Goal: Task Accomplishment & Management: Manage account settings

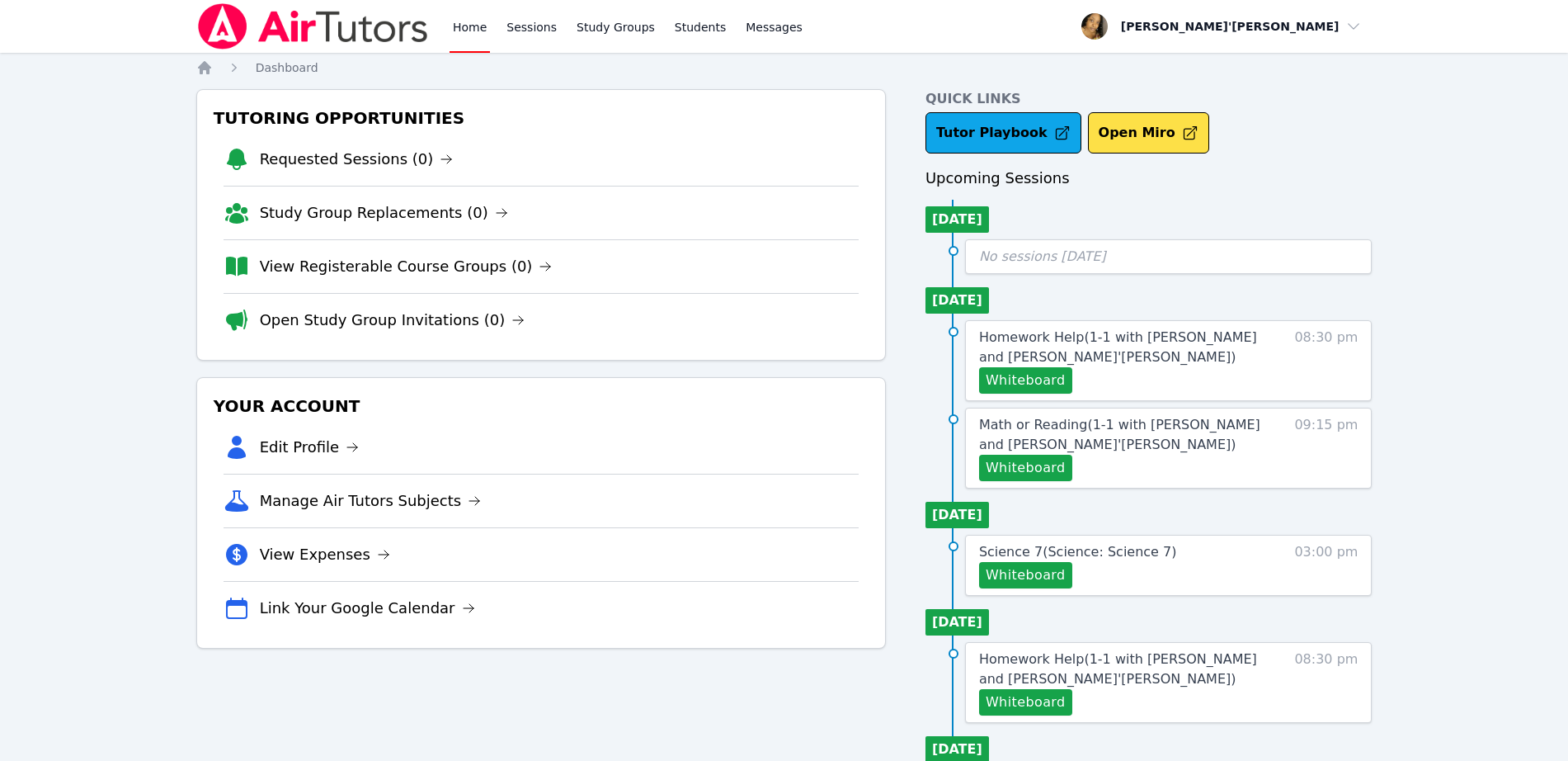
click at [124, 6] on nav "Home Sessions Study Groups Students Messages Open user menu Lee'Tayna Hostick O…" at bounding box center [784, 26] width 1568 height 53
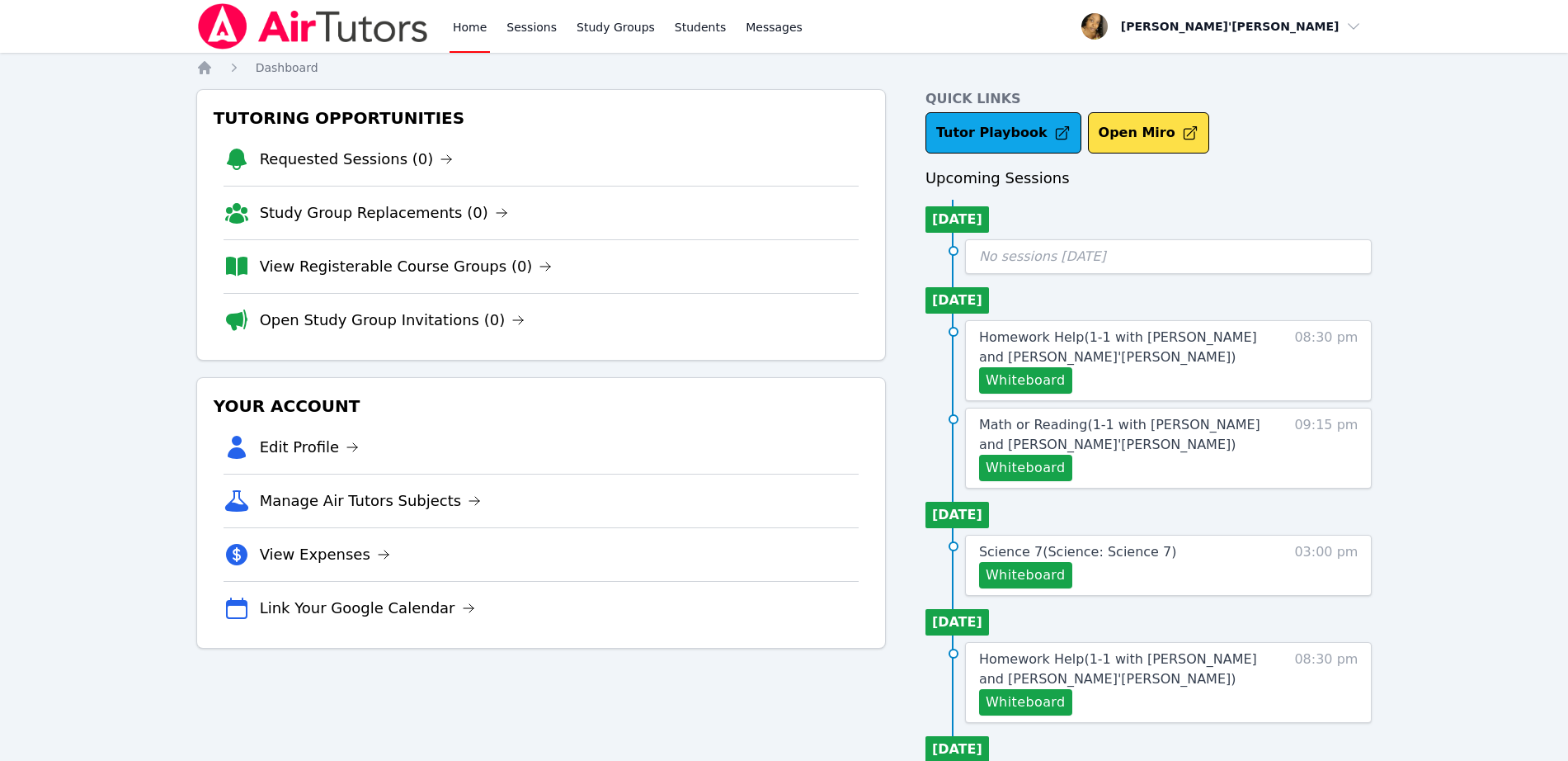
click at [124, 6] on nav "Home Sessions Study Groups Students Messages Open user menu Lee'Tayna Hostick O…" at bounding box center [784, 26] width 1568 height 53
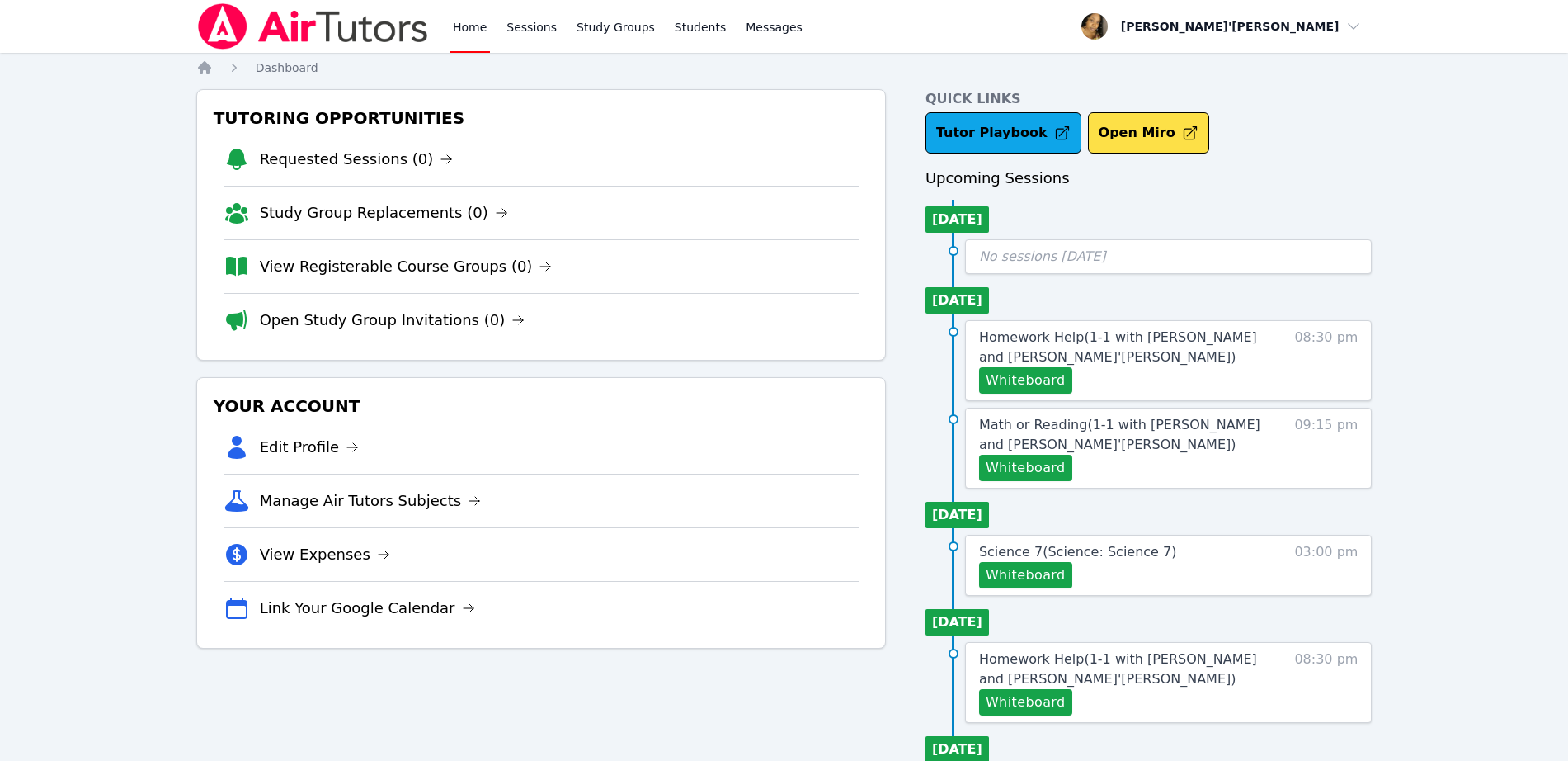
click at [124, 6] on nav "Home Sessions Study Groups Students Messages Open user menu Lee'Tayna Hostick O…" at bounding box center [784, 26] width 1568 height 53
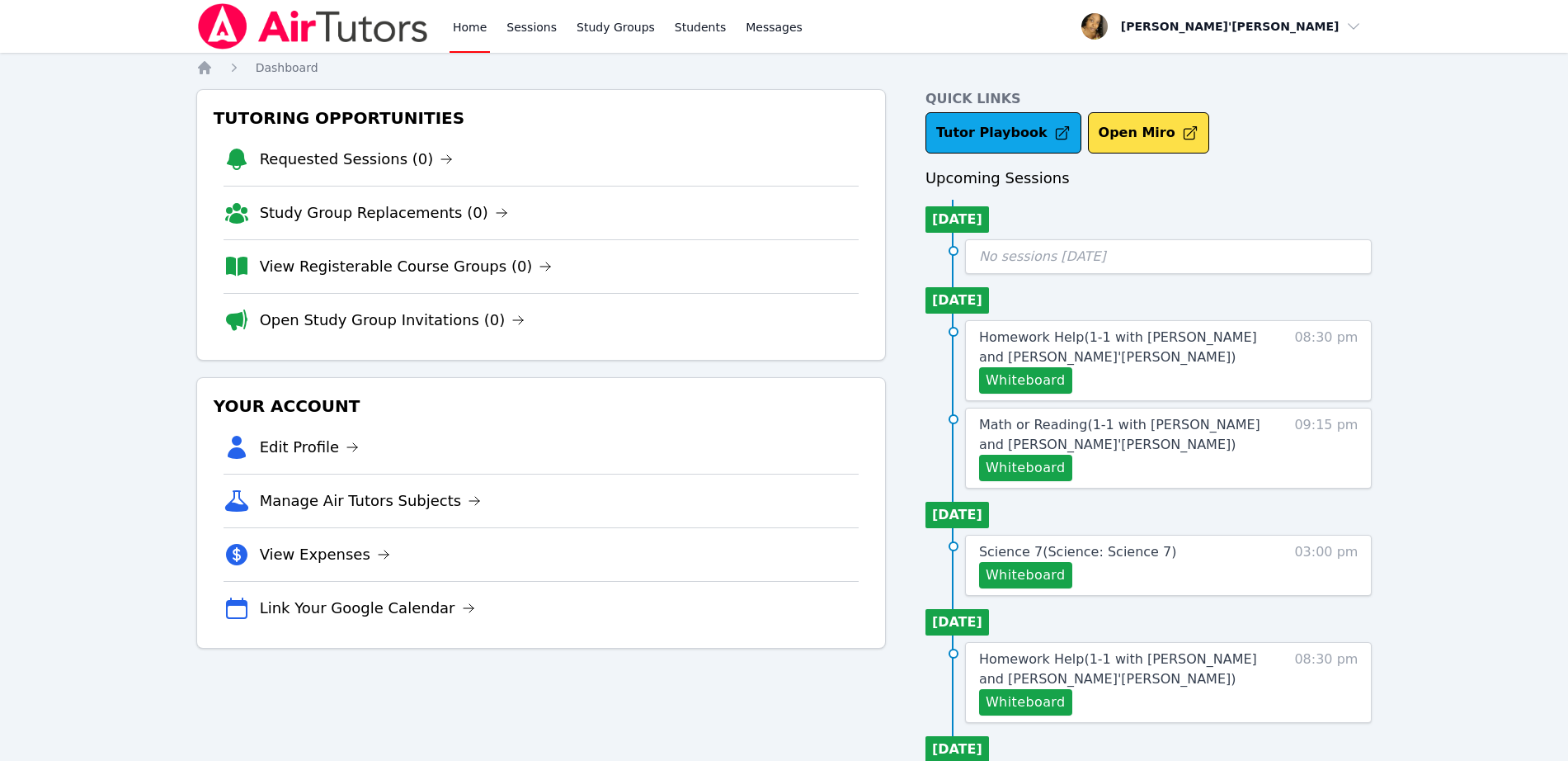
click at [124, 6] on nav "Home Sessions Study Groups Students Messages Open user menu Lee'Tayna Hostick O…" at bounding box center [784, 26] width 1568 height 53
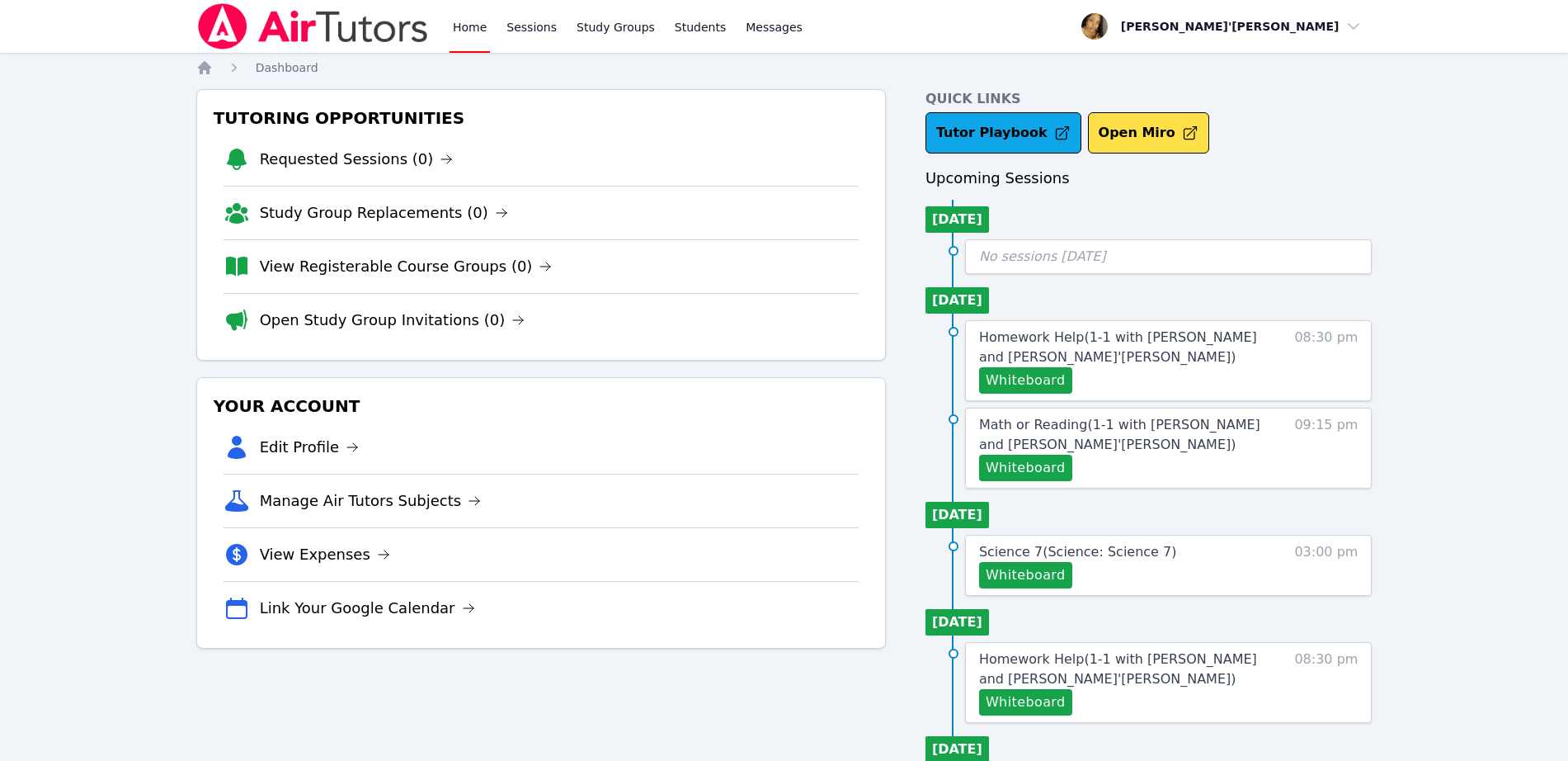
click at [124, 6] on nav "Home Sessions Study Groups Students Messages Open user menu Lee'Tayna Hostick O…" at bounding box center [784, 26] width 1568 height 53
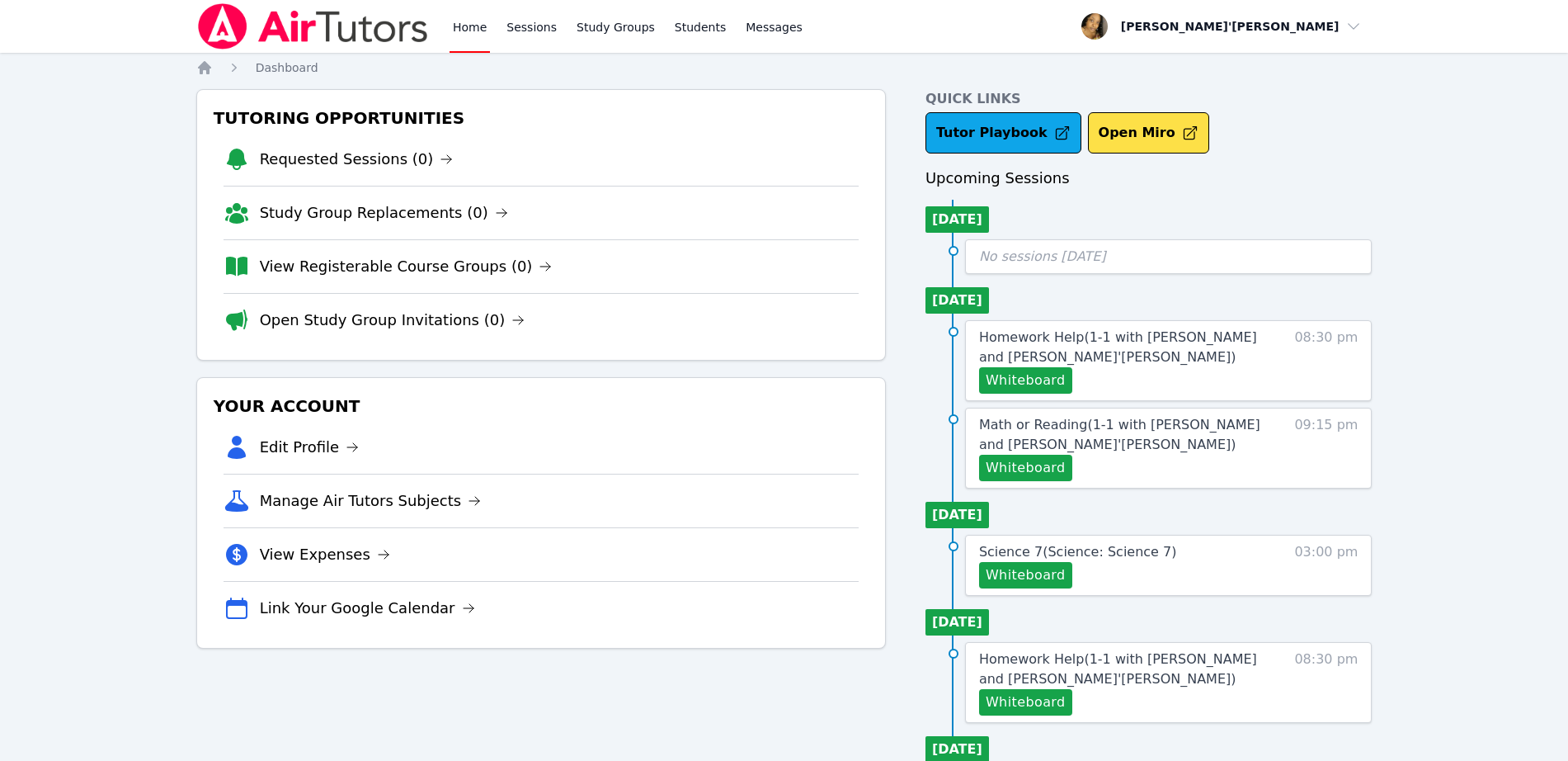
click at [124, 6] on nav "Home Sessions Study Groups Students Messages Open user menu Lee'Tayna Hostick O…" at bounding box center [784, 26] width 1568 height 53
click at [349, 456] on link "Edit Profile" at bounding box center [310, 447] width 100 height 24
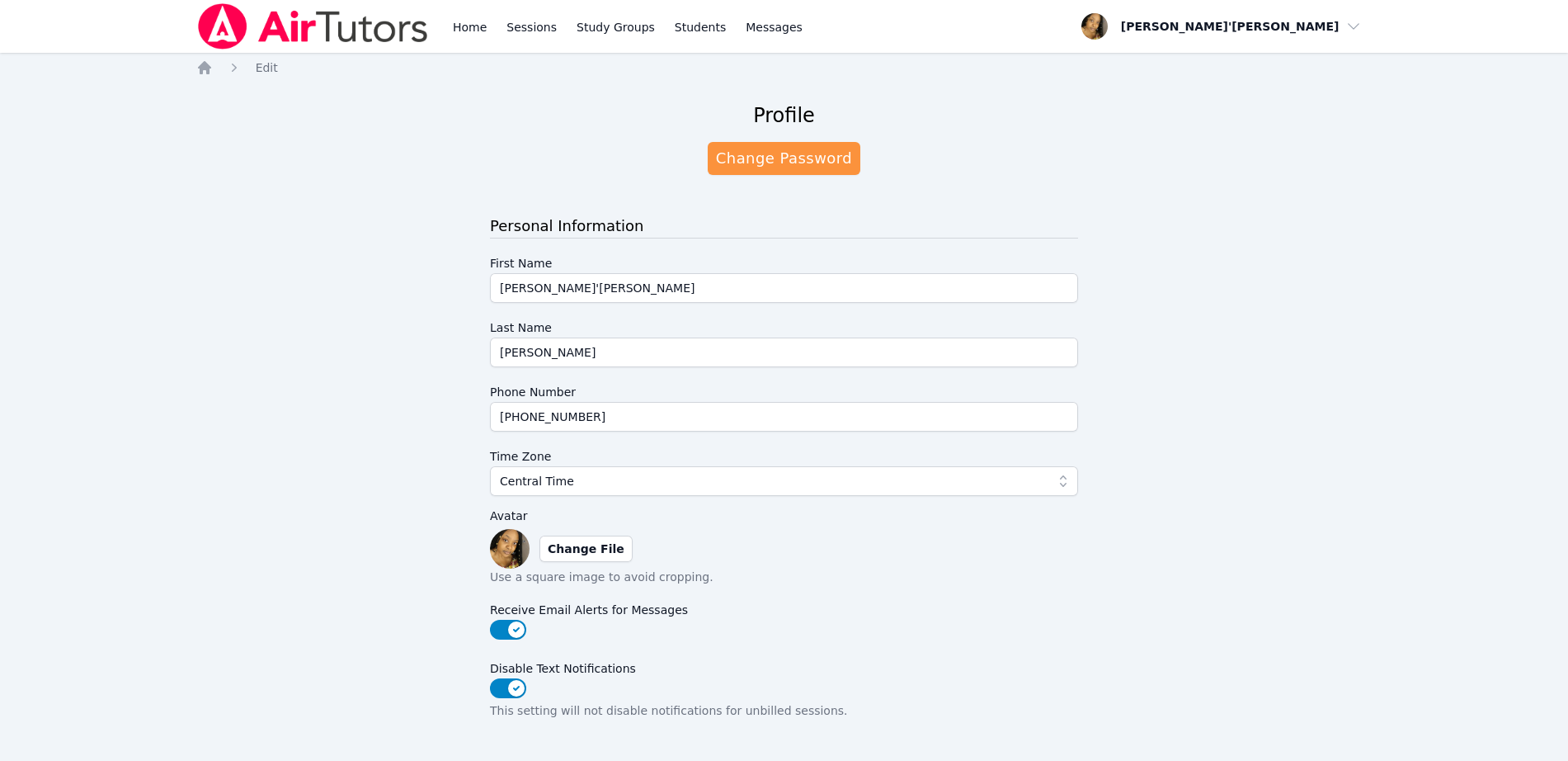
click at [85, 440] on div "Home Sessions Study Groups Students Messages Open user menu Lee'Tayna Hostick O…" at bounding box center [784, 512] width 1568 height 1025
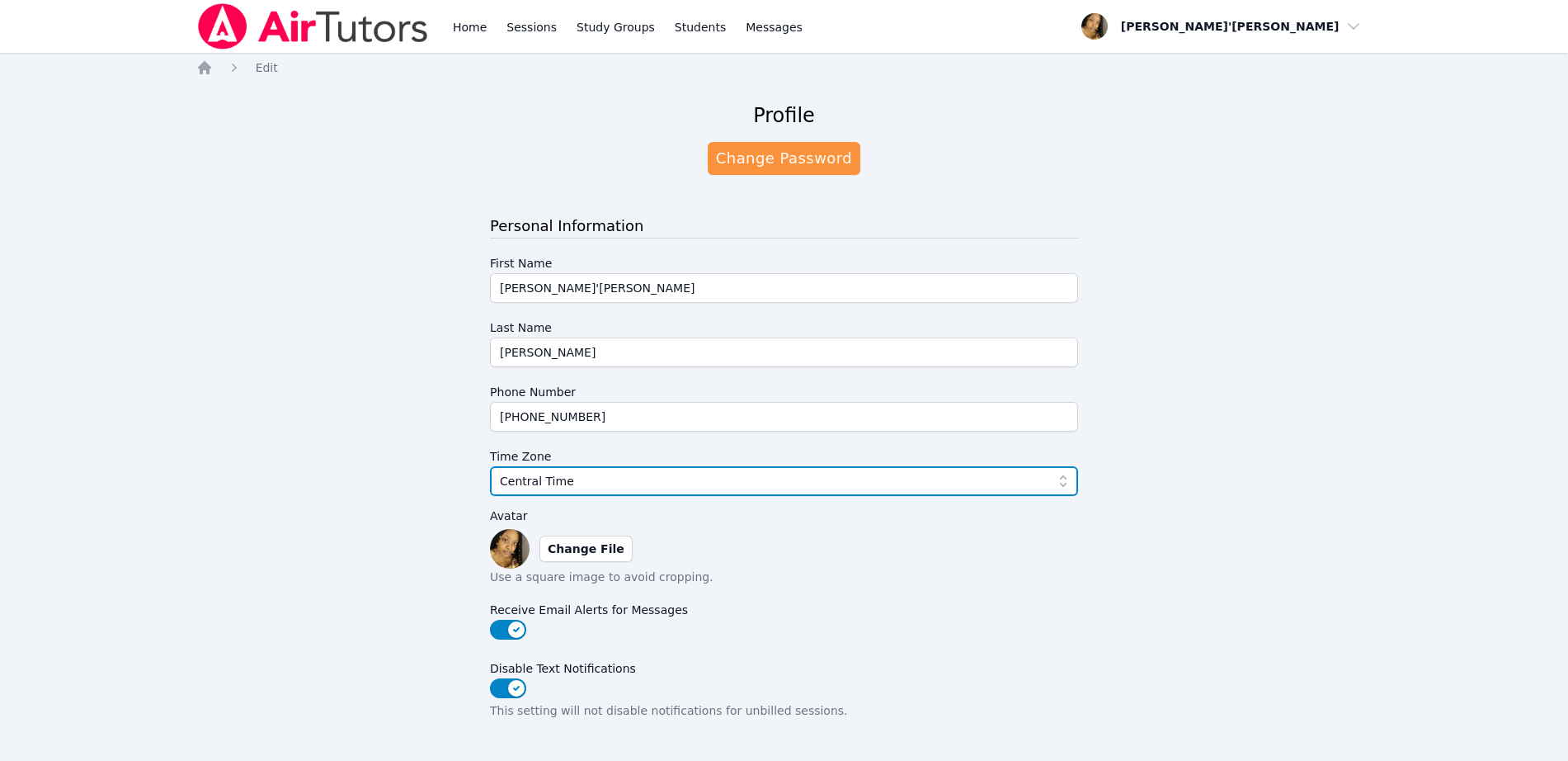
click at [586, 489] on span "Central Time" at bounding box center [772, 481] width 545 height 20
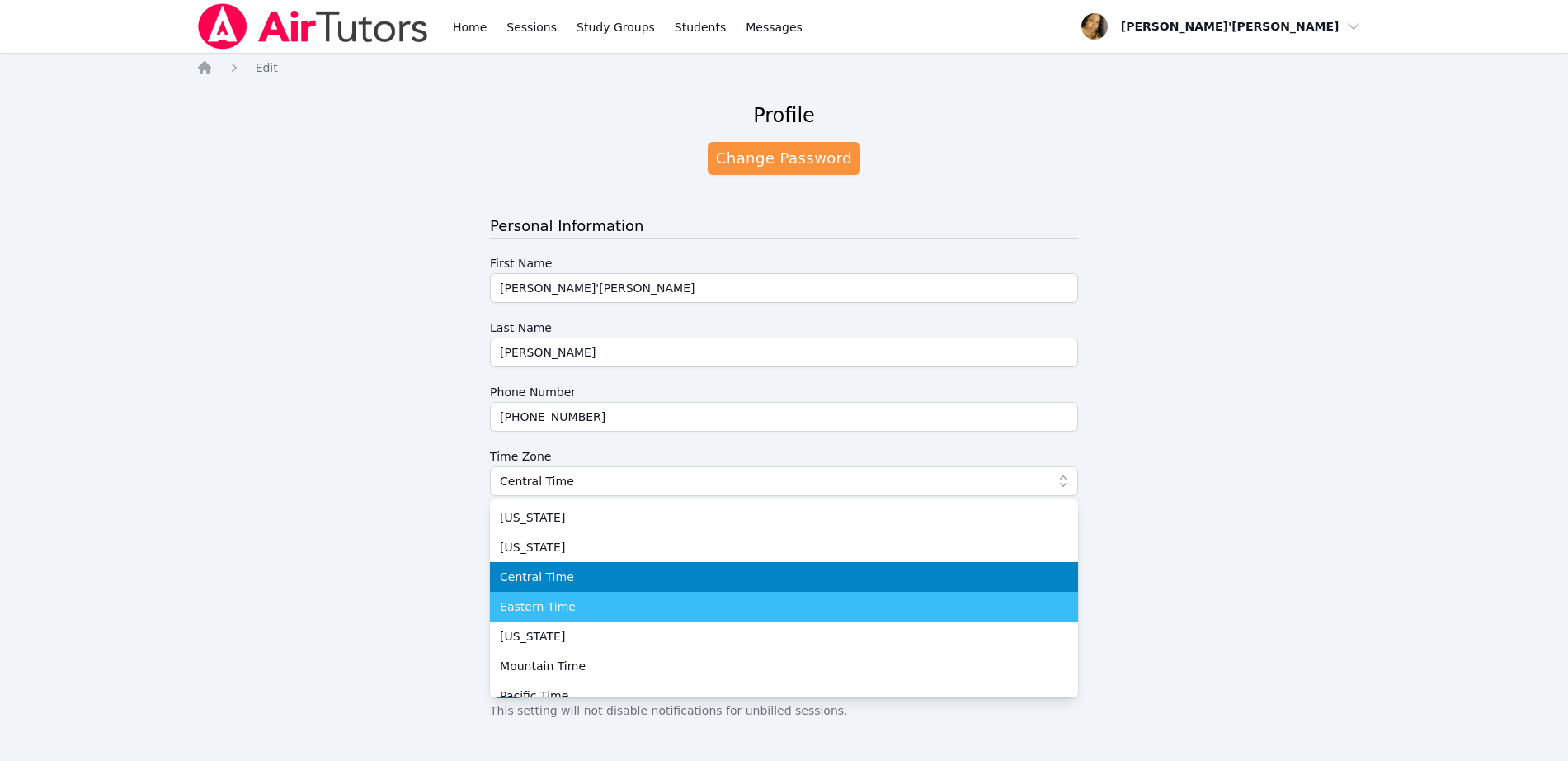
click at [593, 594] on li "Eastern Time" at bounding box center [784, 607] width 588 height 30
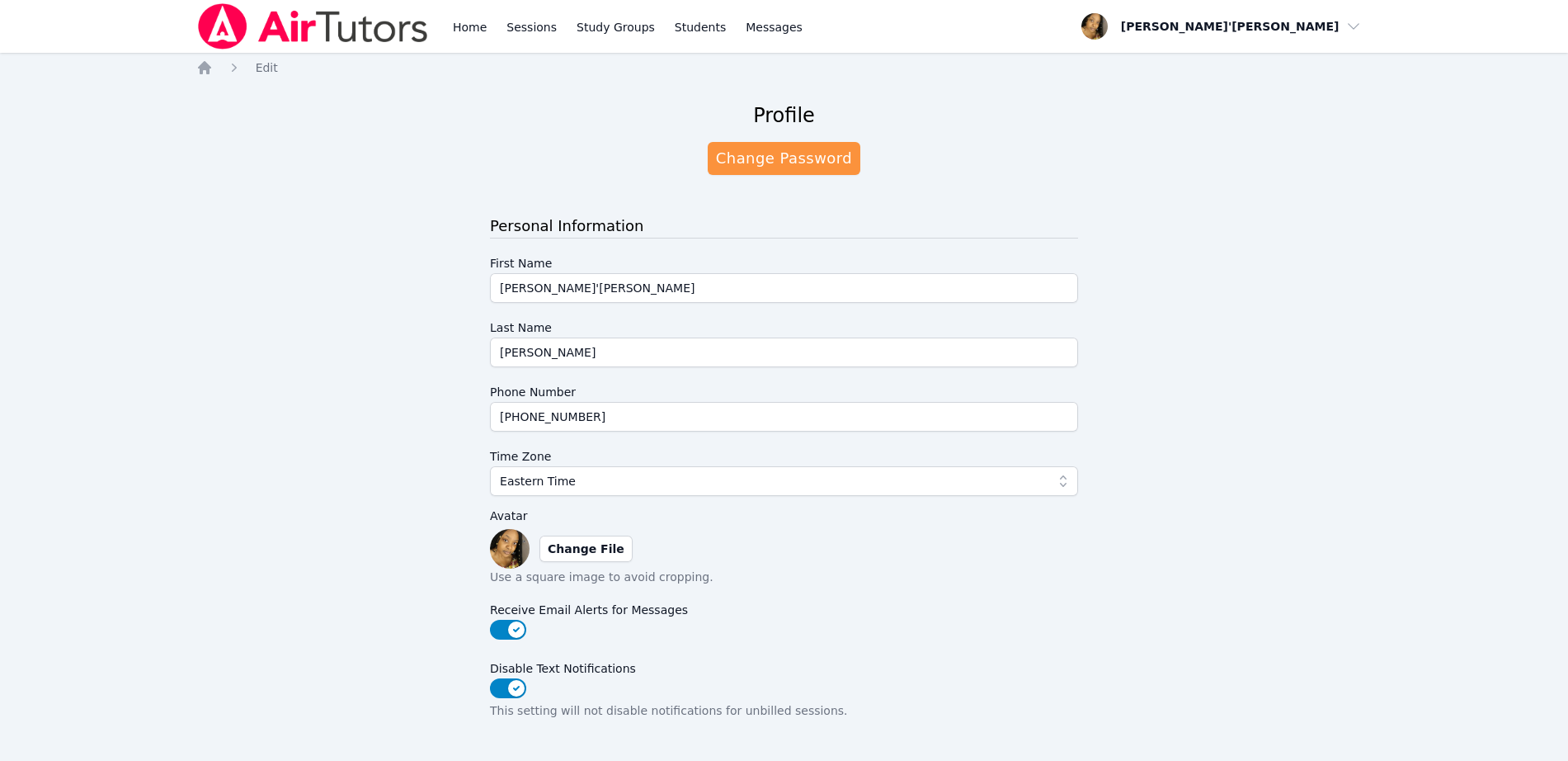
click at [593, 595] on label "Receive Email Alerts for Messages" at bounding box center [784, 607] width 588 height 24
click at [351, 535] on div "Profile Change Password Personal Information First Name Lee'Tayna Last Name Hos…" at bounding box center [784, 540] width 1176 height 903
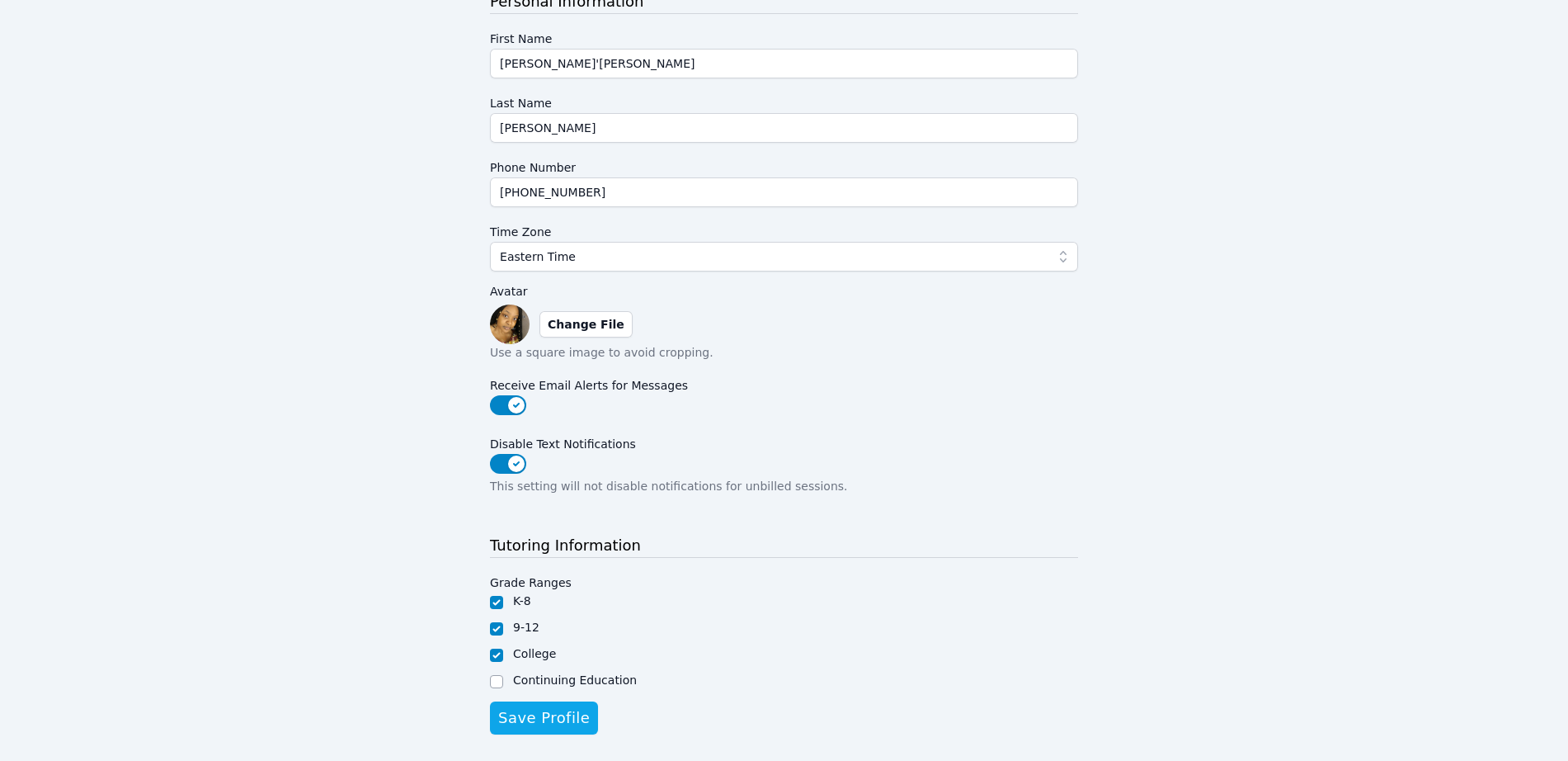
scroll to position [262, 0]
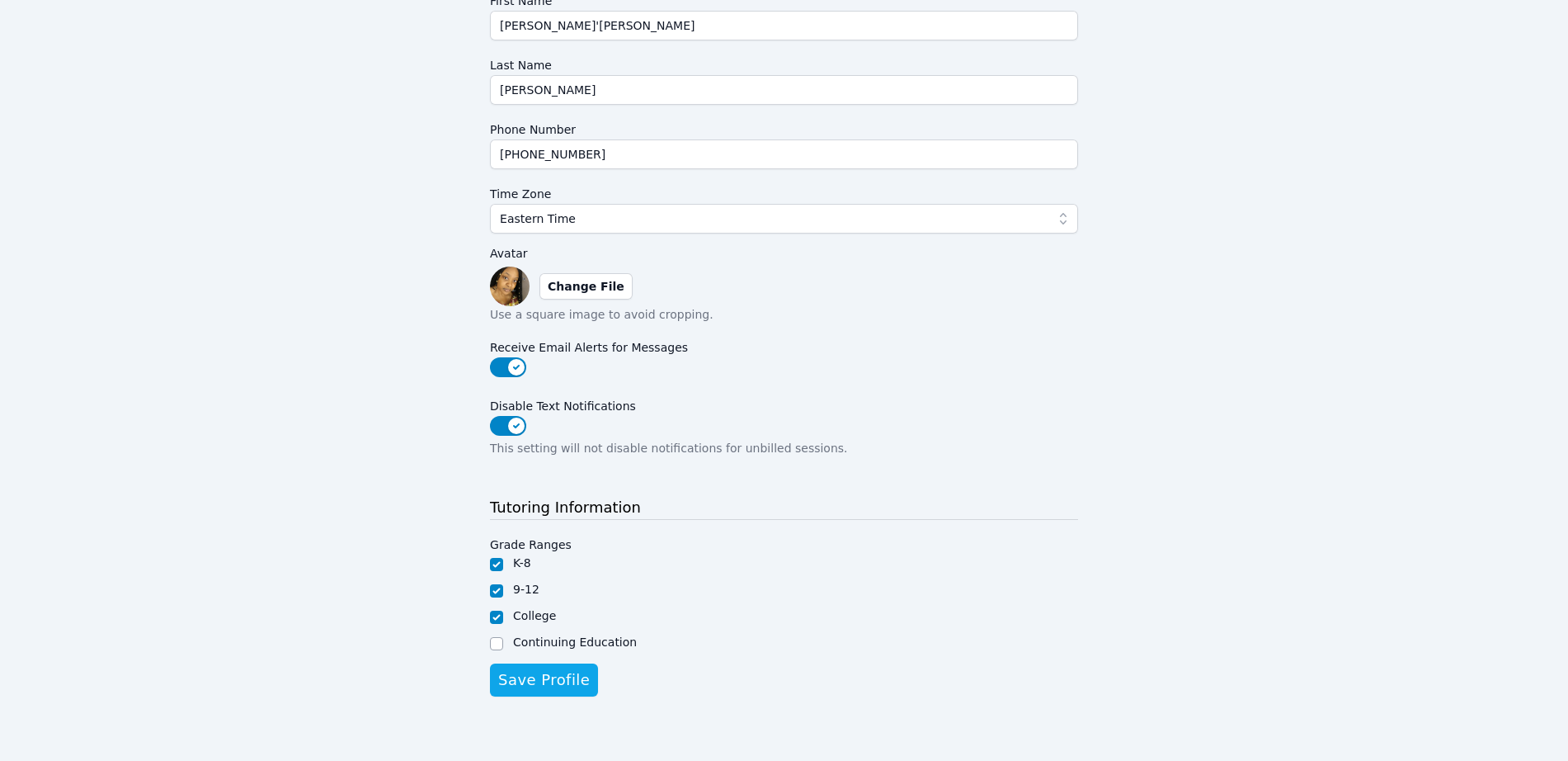
click at [262, 441] on div "Profile Change Password Personal Information First Name Lee'Tayna Last Name Hos…" at bounding box center [784, 278] width 1176 height 903
click at [487, 640] on div "Profile Change Password Personal Information First Name Lee'Tayna Last Name Hos…" at bounding box center [784, 278] width 1176 height 903
click at [493, 640] on input "Continuing Education" at bounding box center [496, 643] width 13 height 13
checkbox input "true"
click at [546, 686] on span "Save Profile" at bounding box center [543, 680] width 91 height 24
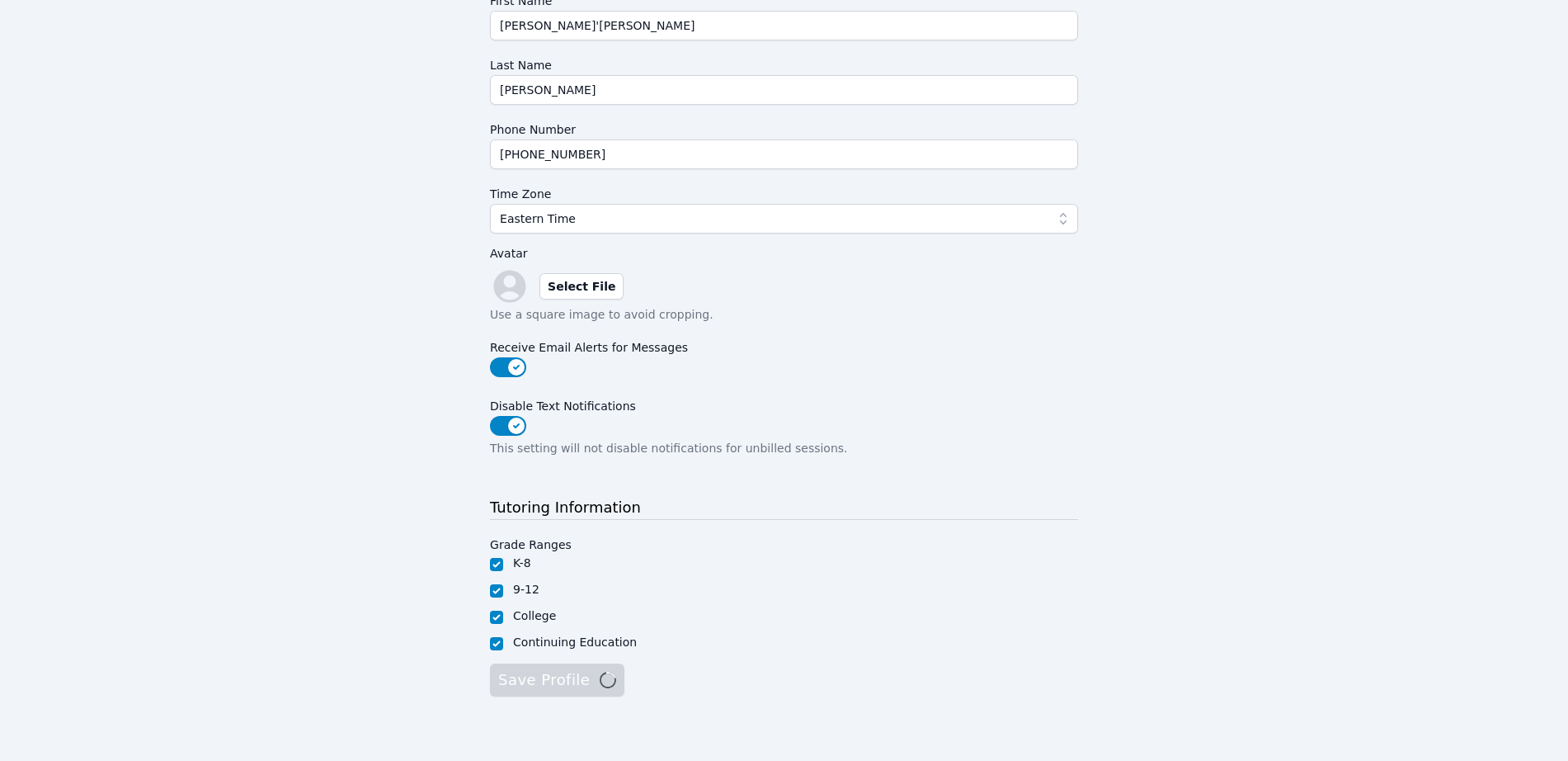
scroll to position [0, 0]
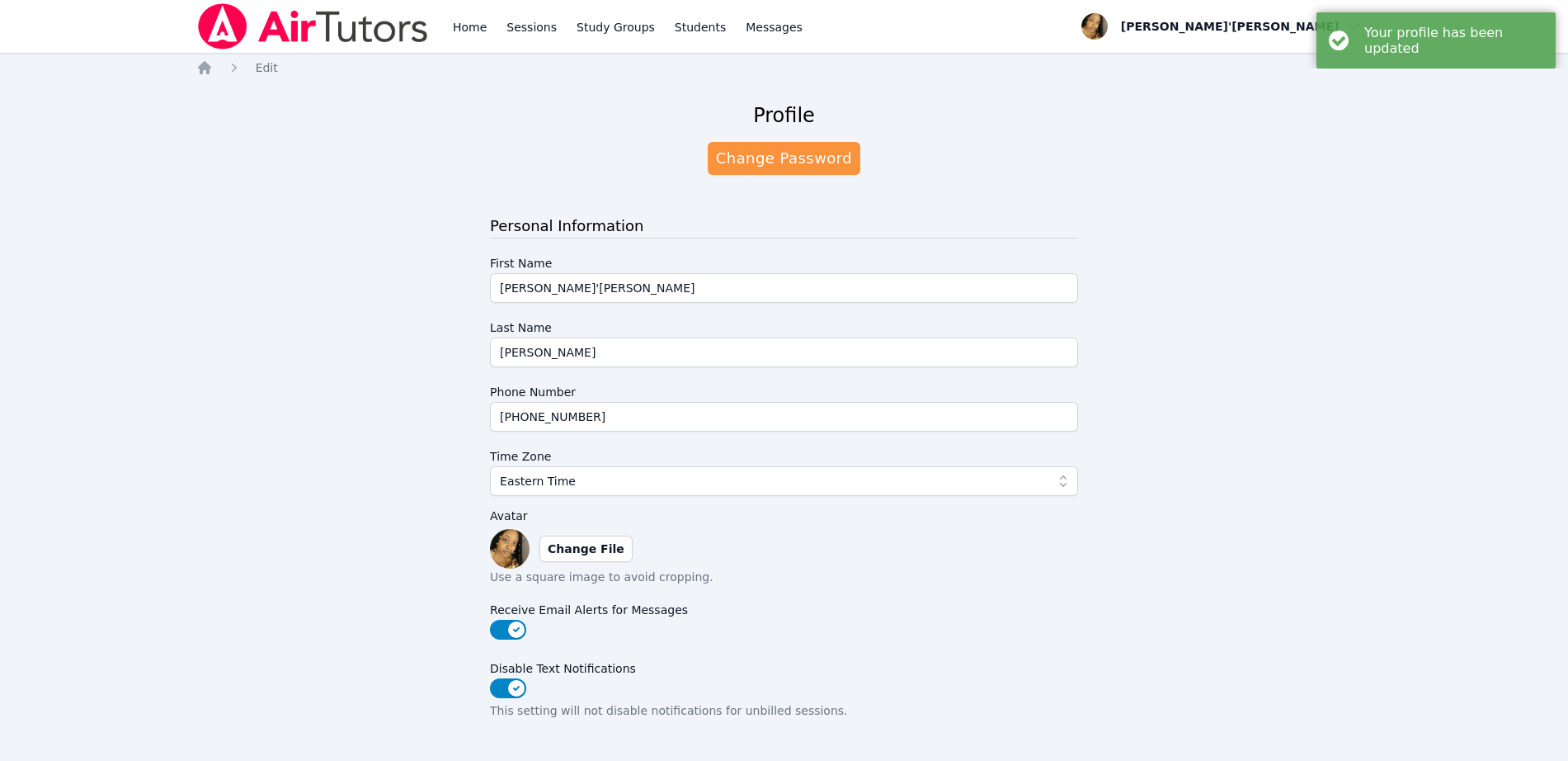
click at [371, 628] on div "Profile Change Password Personal Information First Name Lee'Tayna Last Name Hos…" at bounding box center [784, 540] width 1176 height 903
click at [382, 448] on div "Profile Change Password Personal Information First Name Lee'Tayna Last Name Hos…" at bounding box center [784, 540] width 1176 height 903
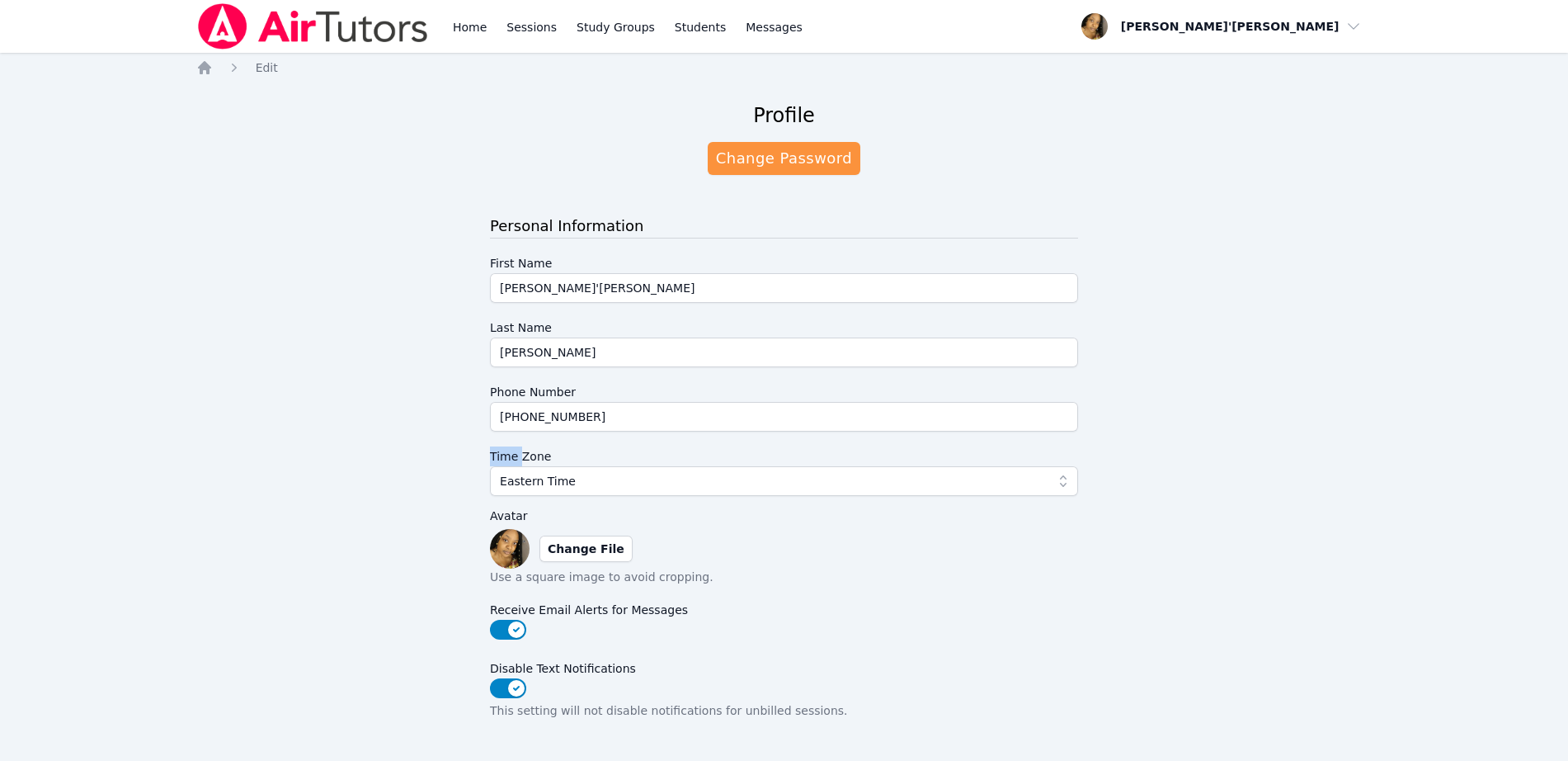
click at [353, 28] on img at bounding box center [313, 26] width 233 height 46
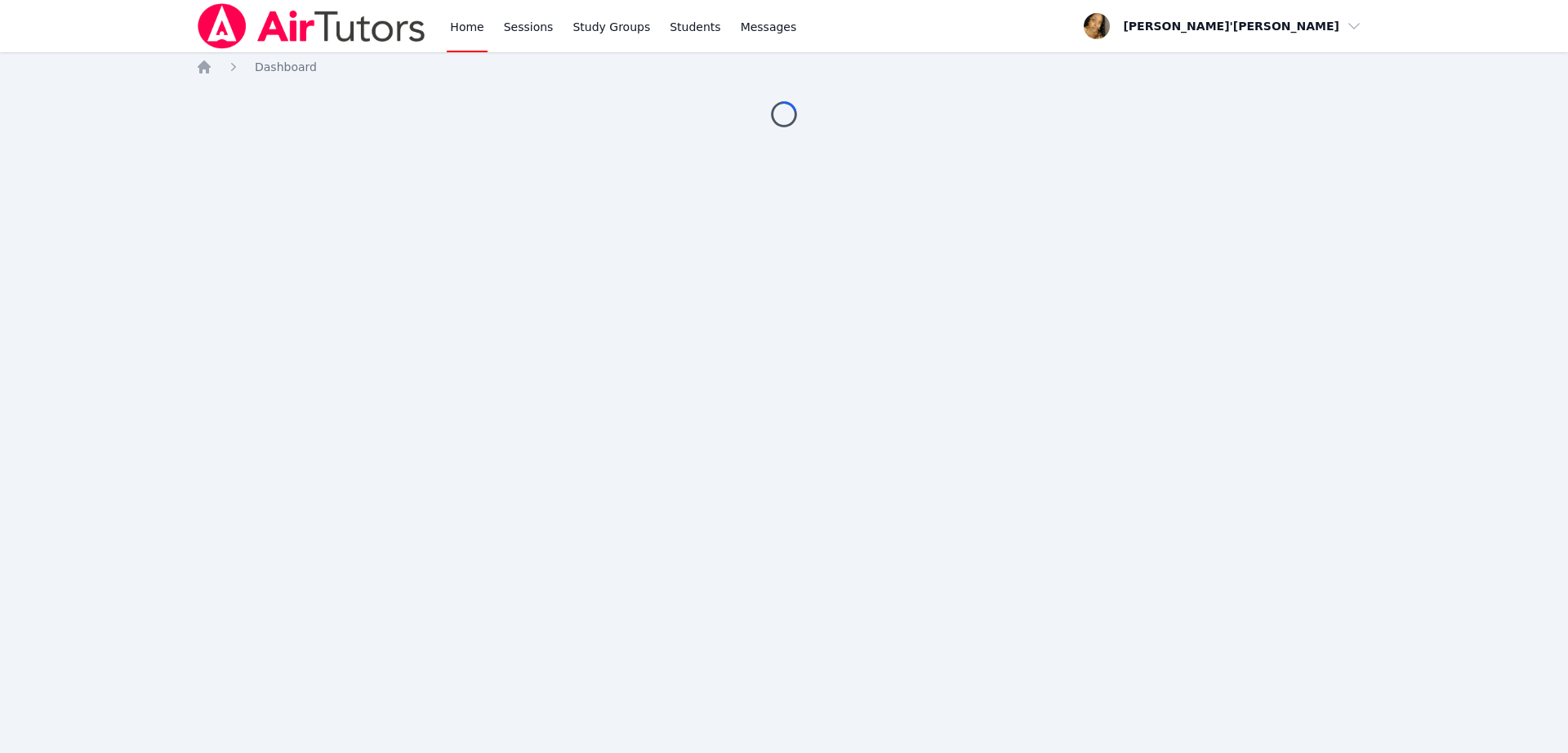
click at [350, 28] on img at bounding box center [311, 26] width 231 height 46
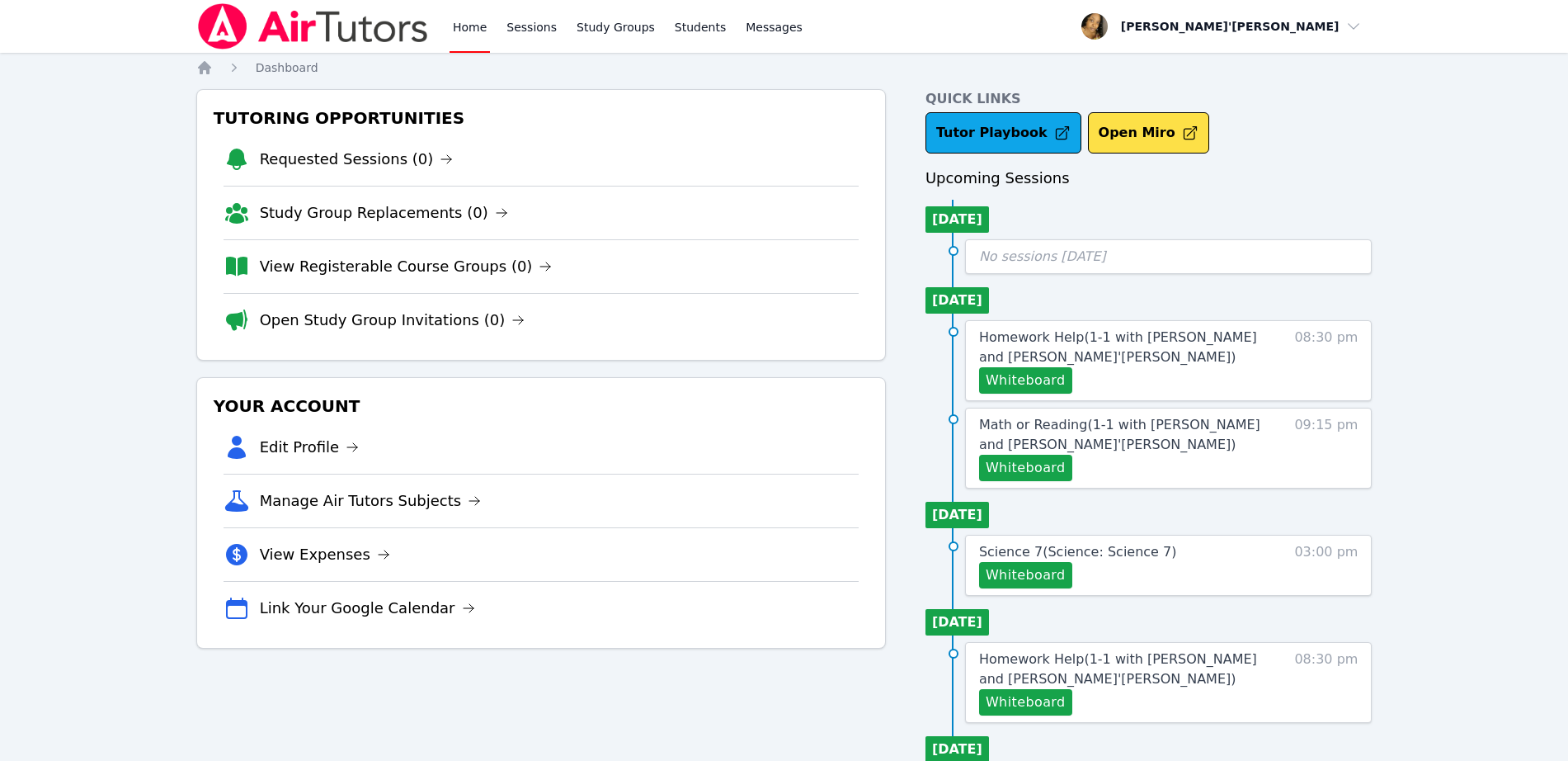
click at [353, 28] on img at bounding box center [313, 26] width 233 height 46
click at [363, 32] on img at bounding box center [313, 26] width 233 height 46
click at [230, 24] on img at bounding box center [313, 26] width 233 height 46
click at [90, 283] on div "Home Sessions Study Groups Students Messages Open user menu Lee'Tayna Hostick O…" at bounding box center [784, 690] width 1568 height 1380
click at [236, 17] on img at bounding box center [313, 26] width 233 height 46
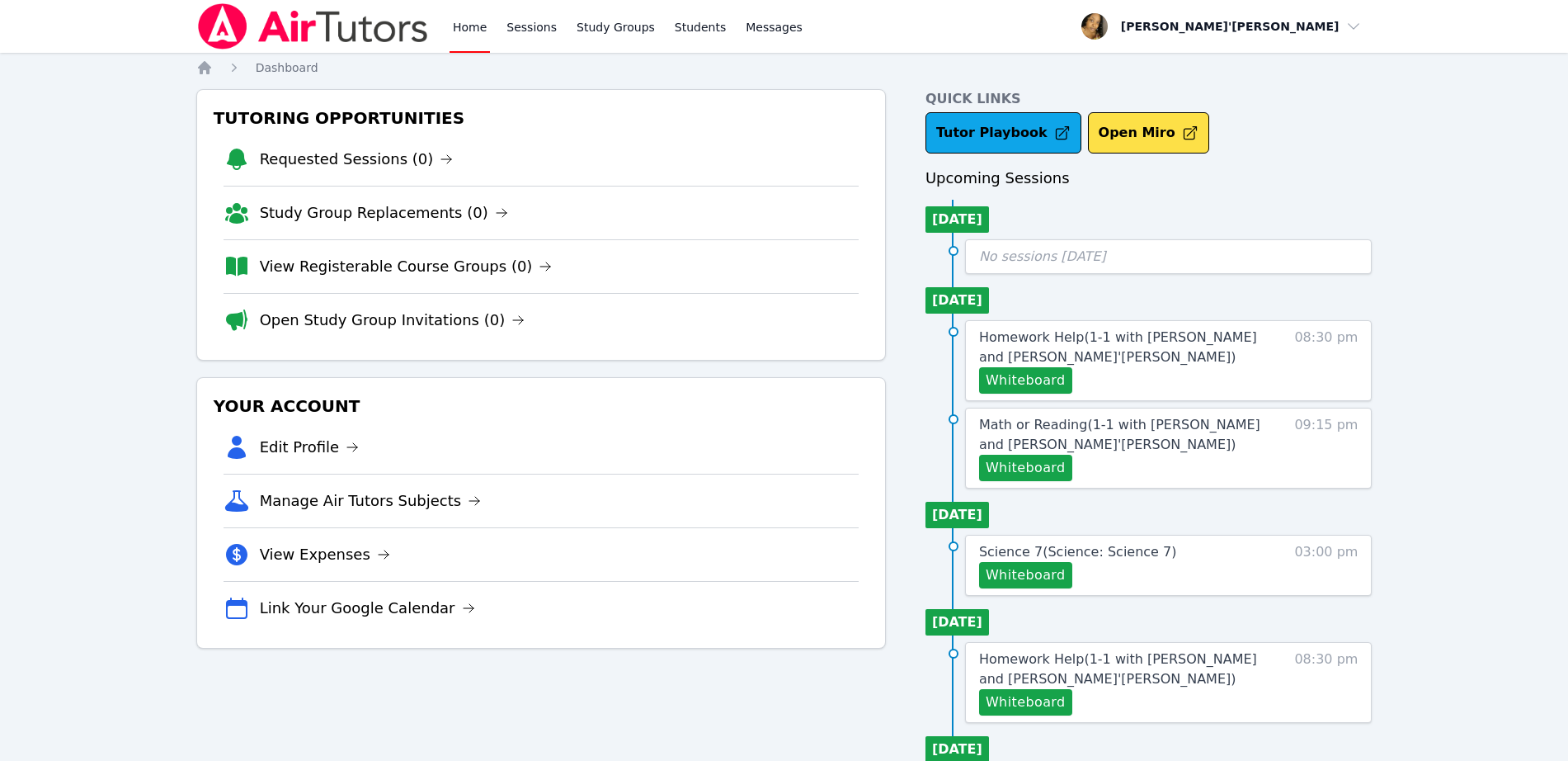
click at [358, 28] on img at bounding box center [313, 26] width 233 height 46
click at [1305, 168] on h3 "Upcoming Sessions" at bounding box center [1149, 178] width 447 height 24
click at [758, 677] on div "Tutoring Opportunities Requested Sessions (0) Study Group Replacements (0) View…" at bounding box center [541, 717] width 689 height 1257
